Goal: Task Accomplishment & Management: Complete application form

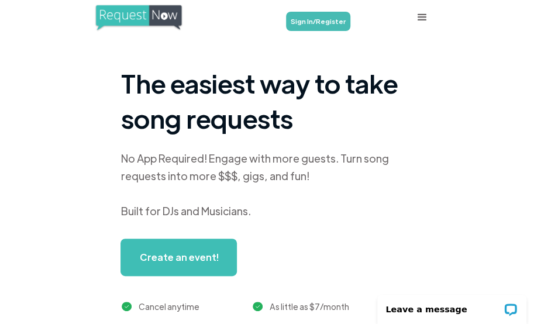
click at [324, 20] on link "Sign In/Register" at bounding box center [318, 21] width 64 height 19
click at [328, 16] on link "Sign In/Register" at bounding box center [318, 21] width 64 height 19
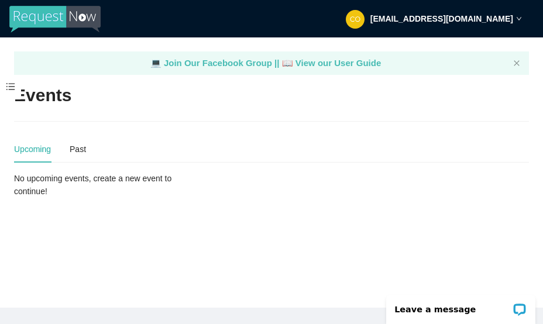
click at [10, 86] on span at bounding box center [10, 87] width 21 height 25
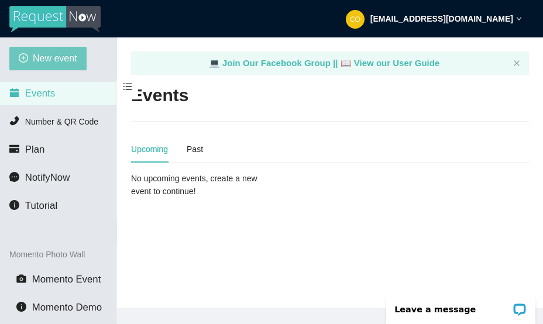
click at [68, 55] on span "New event" at bounding box center [55, 58] width 44 height 15
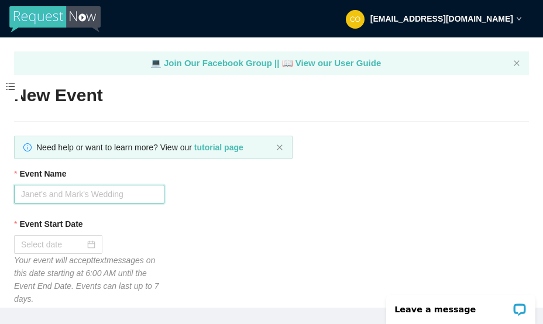
click at [105, 193] on input "Event Name" at bounding box center [89, 194] width 150 height 19
click at [81, 193] on input "Event Name" at bounding box center [89, 194] width 150 height 19
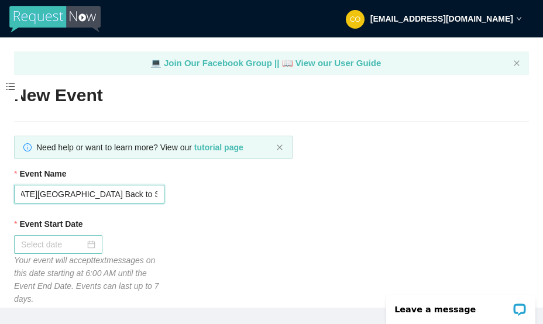
type input "Washington Elementary Back to School Dance"
click at [57, 241] on input "Event Start Date" at bounding box center [53, 244] width 64 height 13
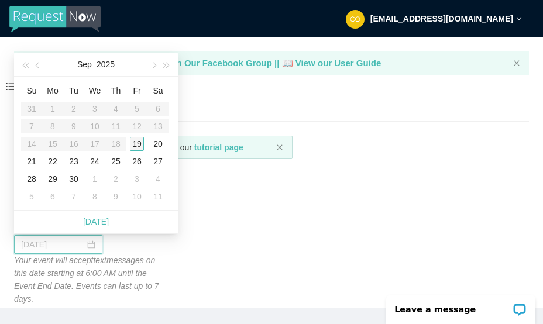
type input "09/25/2025"
type input "09/19/2025"
click at [138, 142] on div "19" at bounding box center [137, 144] width 14 height 14
type input "09/20/2025"
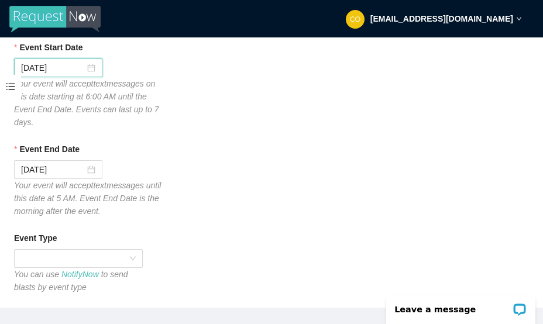
scroll to position [176, 0]
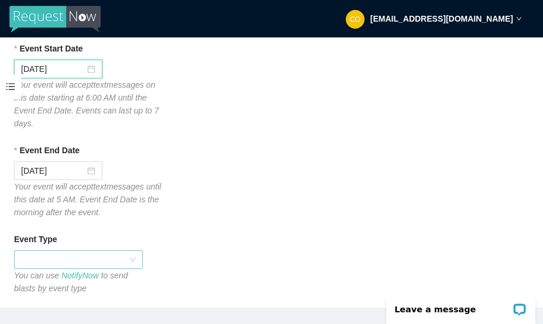
click at [131, 261] on span at bounding box center [78, 260] width 115 height 18
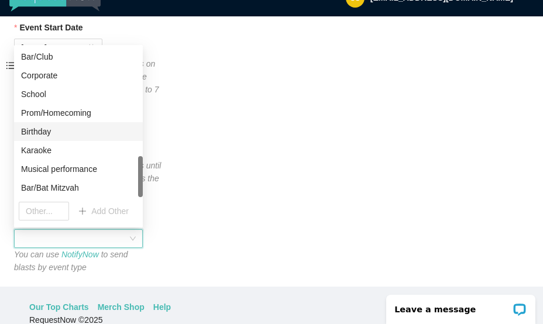
scroll to position [37, 0]
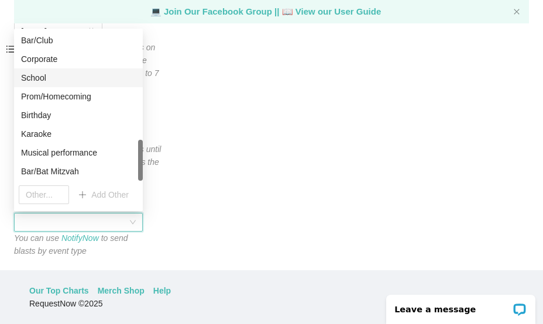
click at [41, 75] on div "School" at bounding box center [78, 77] width 115 height 13
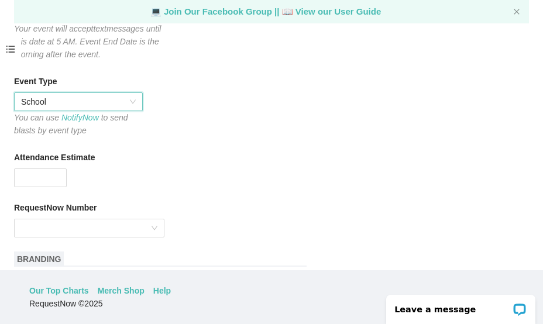
scroll to position [410, 0]
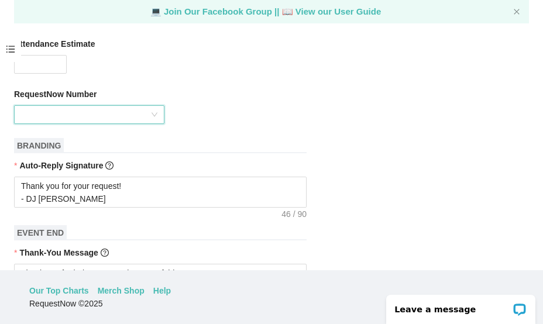
click at [144, 116] on input "RequestNow Number" at bounding box center [85, 115] width 128 height 18
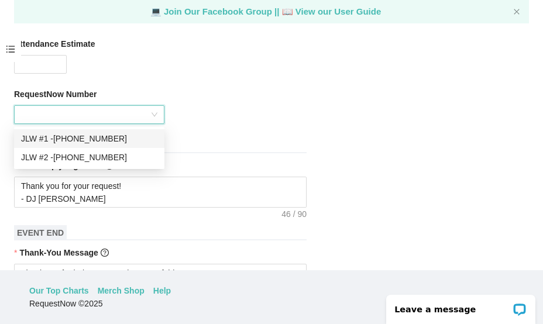
click at [106, 139] on div "JLW #1 - (209) 890-8961" at bounding box center [89, 138] width 136 height 13
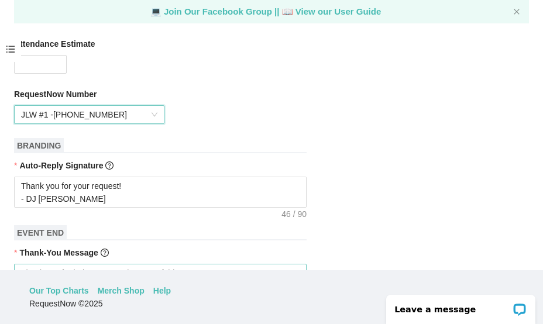
scroll to position [644, 0]
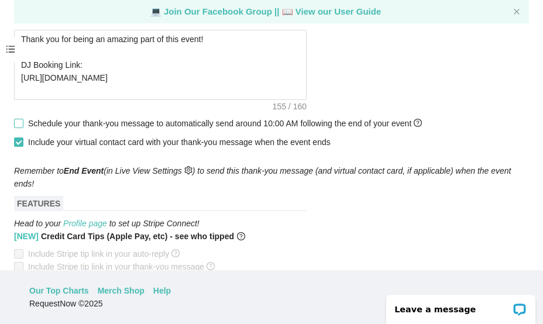
drag, startPoint x: 19, startPoint y: 125, endPoint x: 126, endPoint y: 142, distance: 108.5
click at [20, 125] on input "Schedule your thank-you message to automatically send around 10:00 AM following…" at bounding box center [18, 123] width 8 height 8
checkbox input "true"
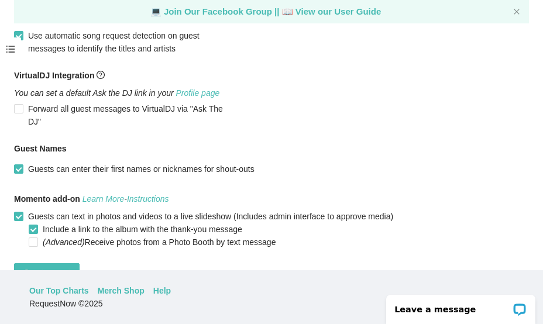
scroll to position [956, 0]
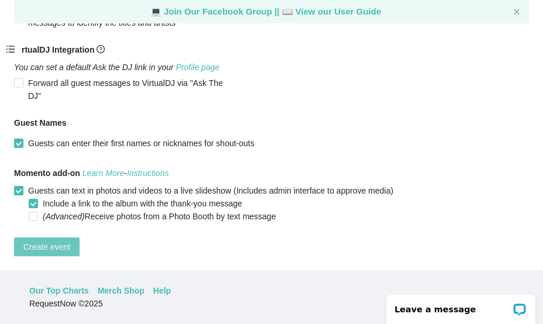
click at [71, 238] on button "Create event" at bounding box center [47, 247] width 66 height 19
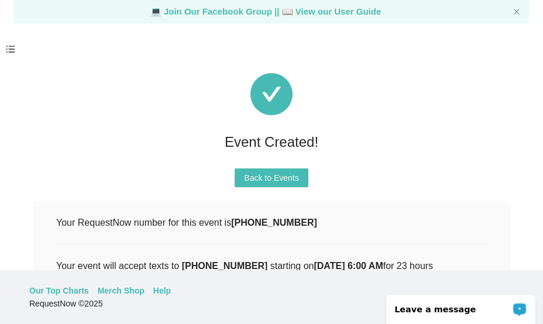
scroll to position [0, 0]
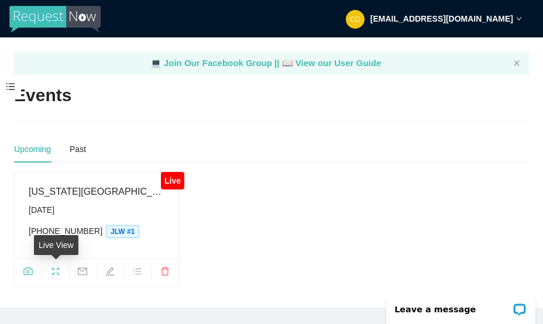
click at [57, 267] on span "fullscreen" at bounding box center [55, 273] width 27 height 13
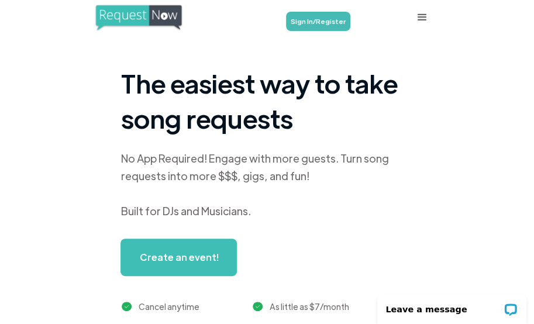
click at [309, 25] on link "Sign In/Register" at bounding box center [318, 21] width 64 height 19
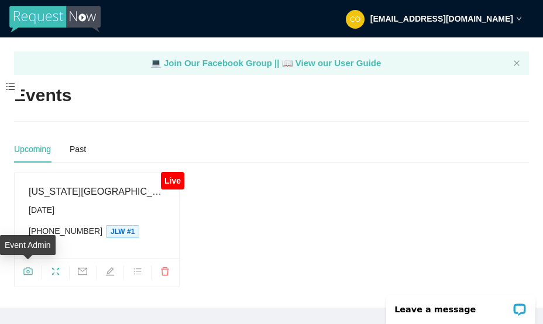
click at [30, 270] on icon "camera" at bounding box center [27, 271] width 9 height 9
